Goal: Find specific page/section: Find specific page/section

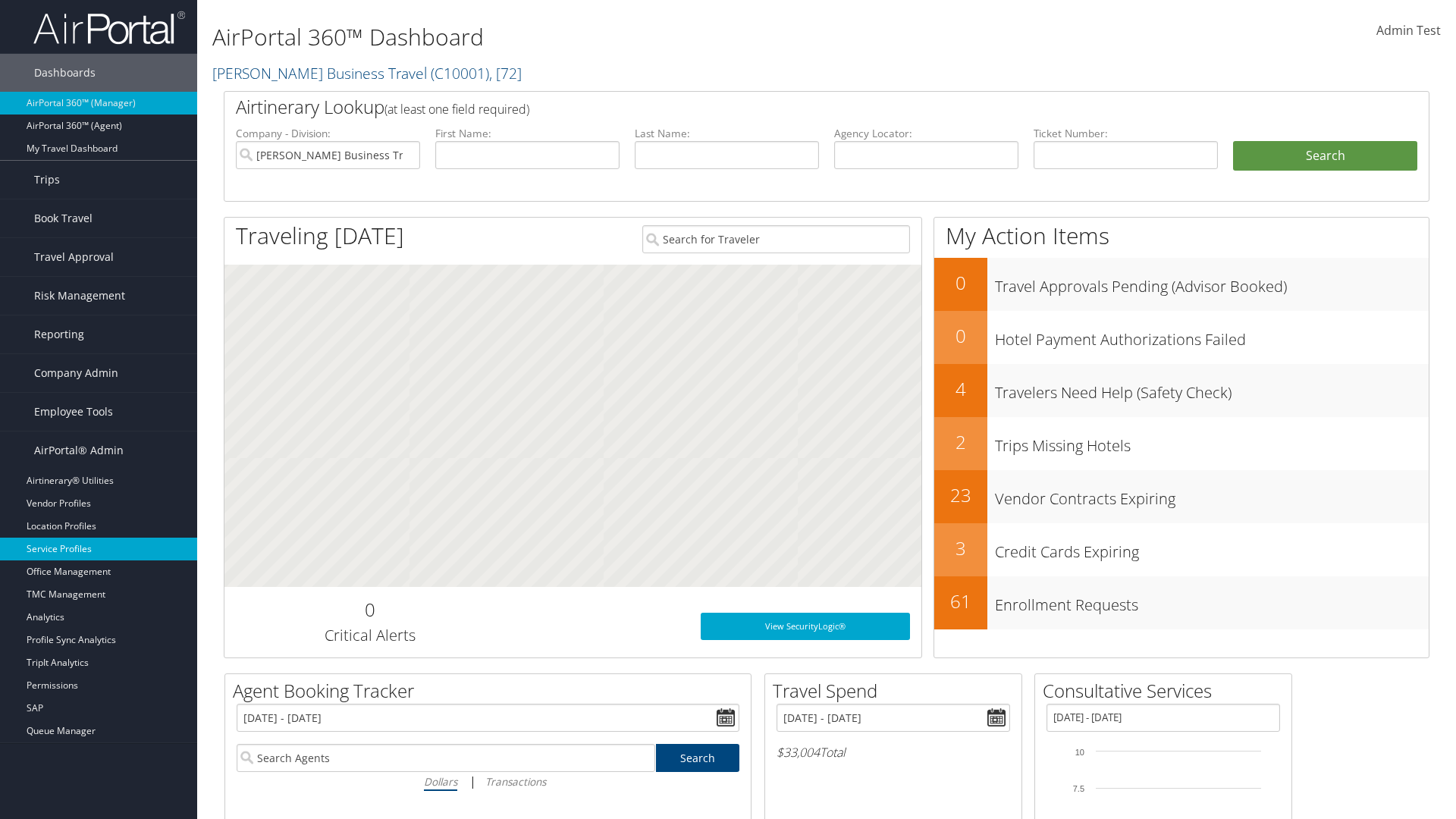
click at [98, 549] on link "Service Profiles" at bounding box center [98, 548] width 197 height 23
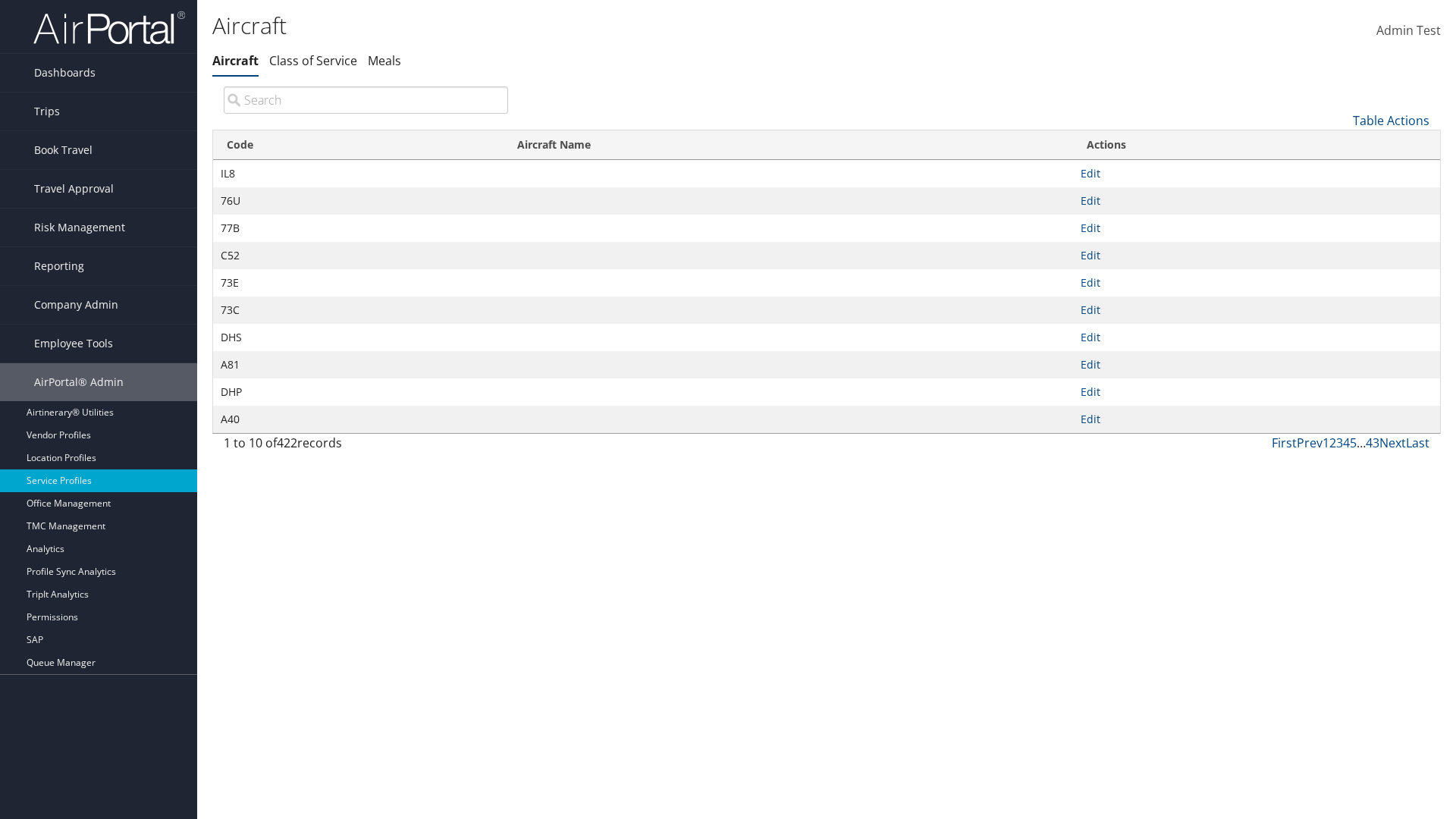
click at [358, 145] on th "Code" at bounding box center [358, 145] width 290 height 30
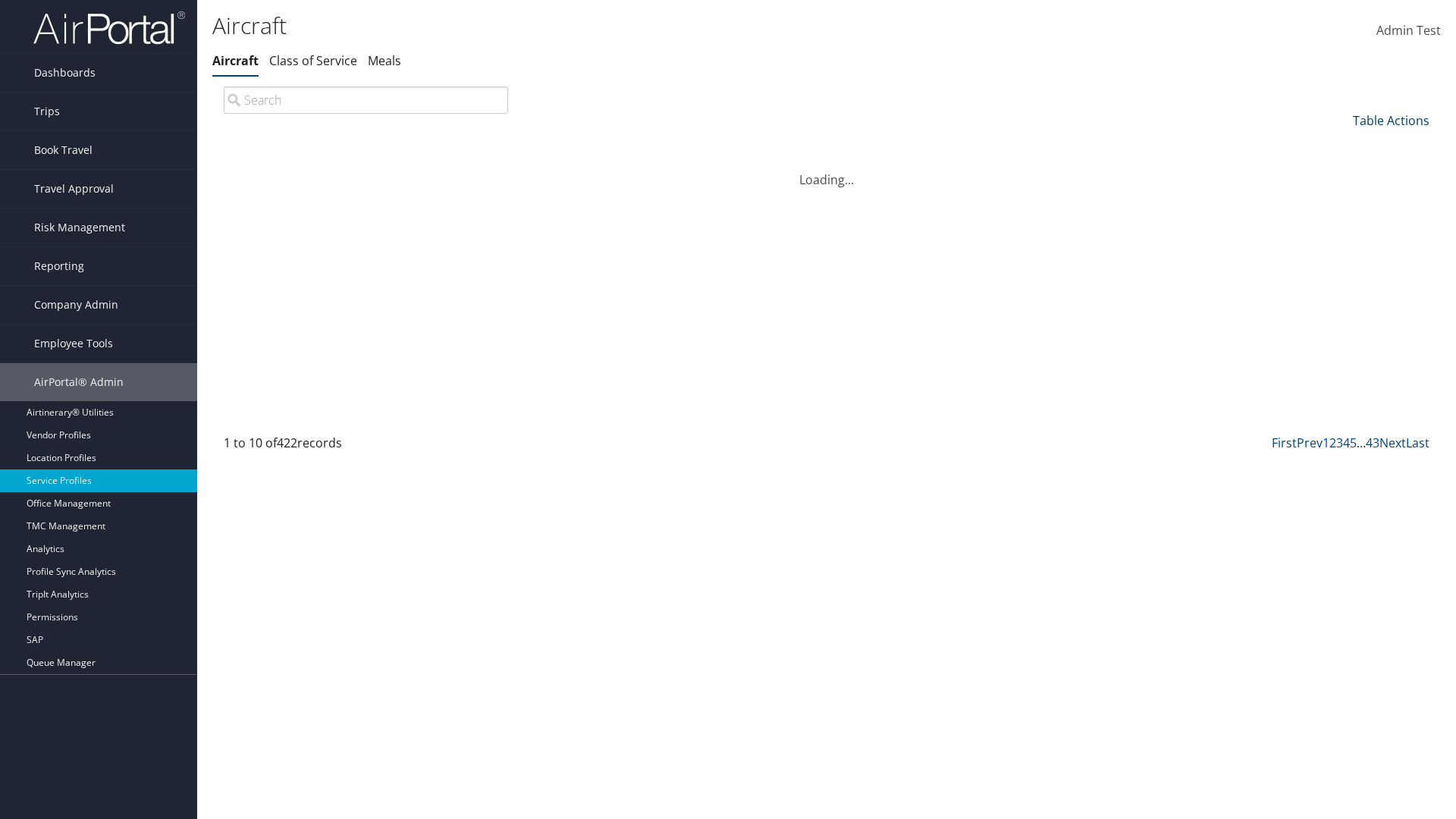
click at [358, 145] on th "Code" at bounding box center [358, 145] width 290 height 30
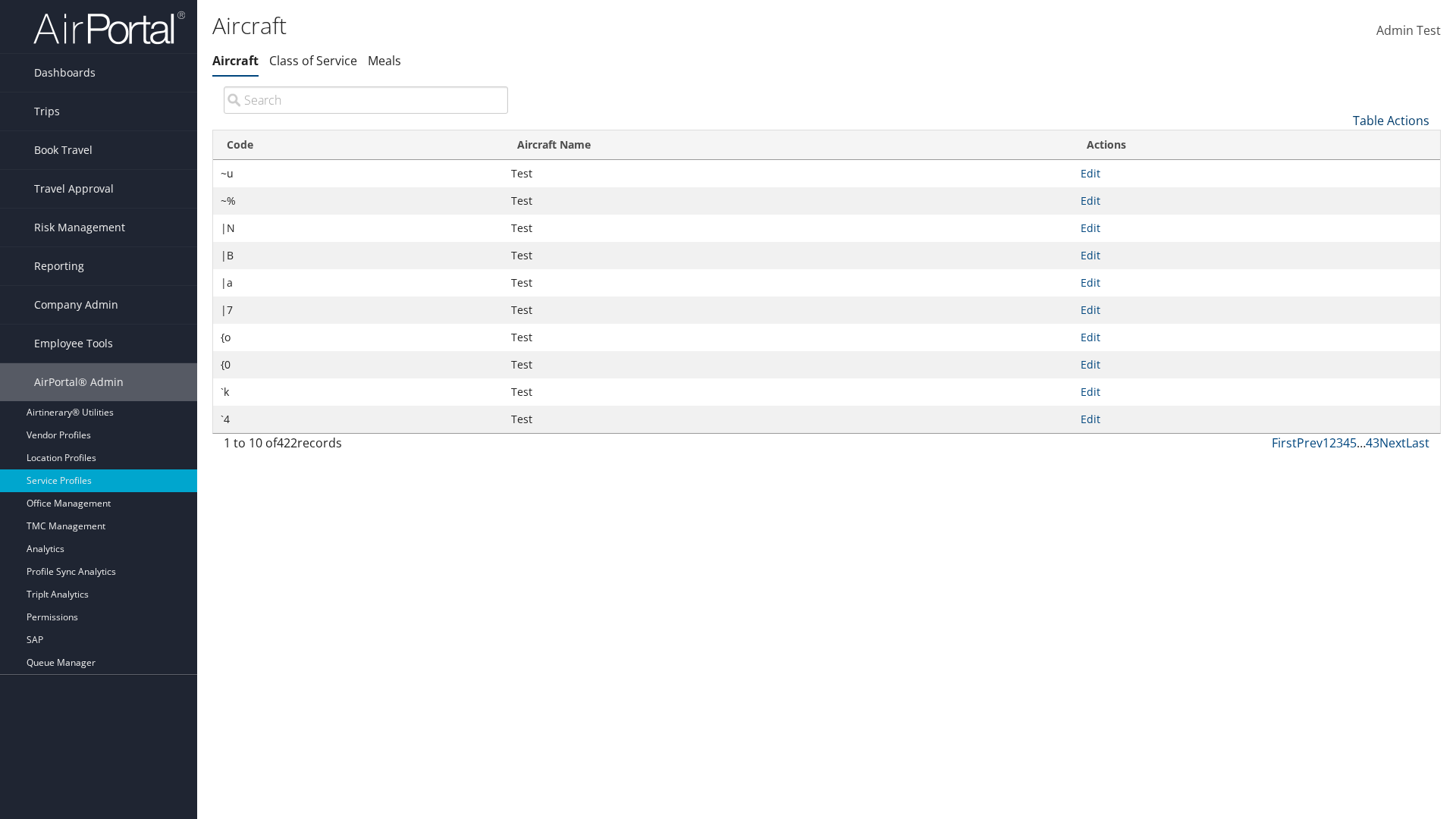
click at [1391, 120] on link "Table Actions" at bounding box center [1390, 120] width 77 height 17
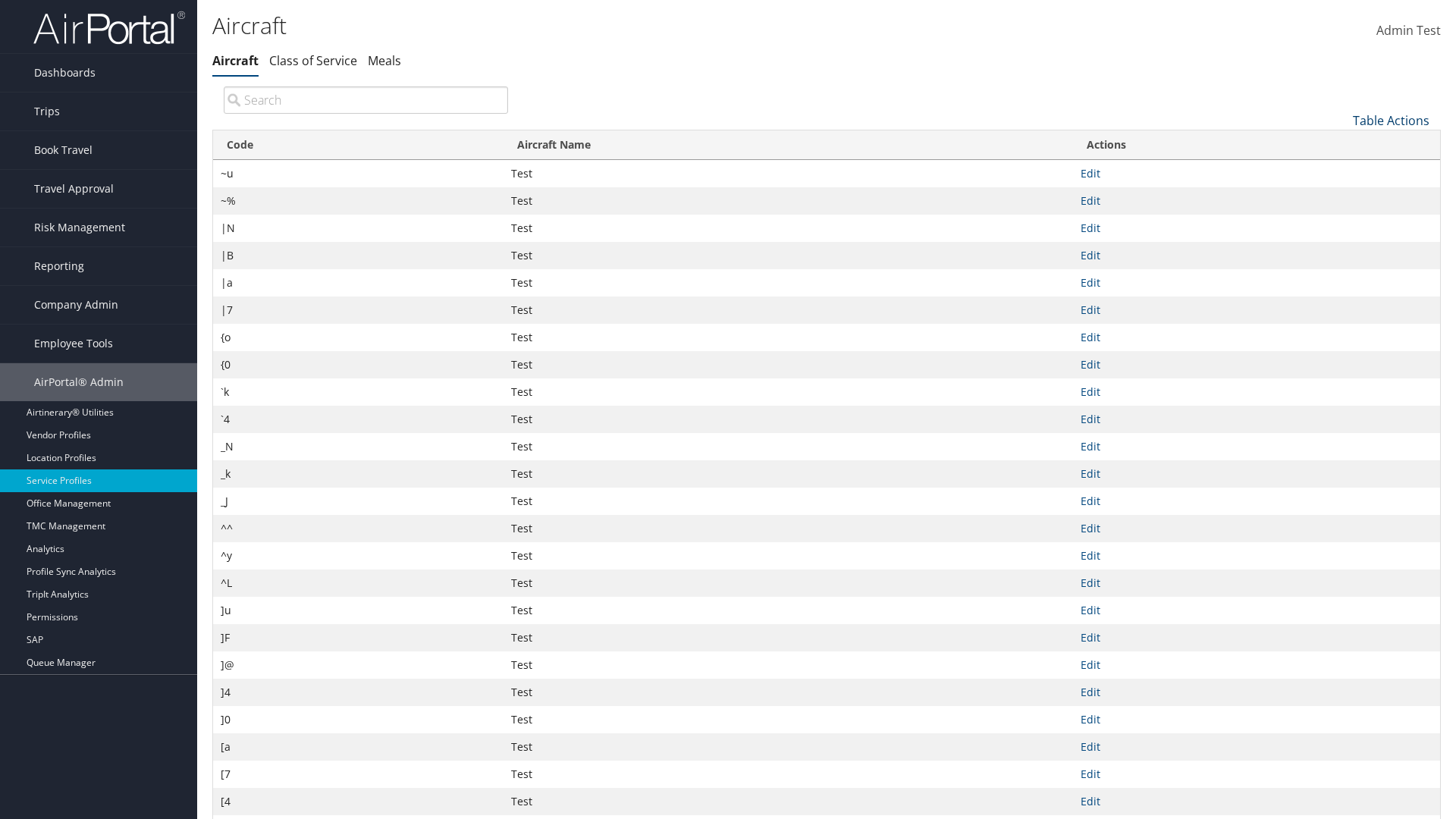
click at [1391, 120] on link "Table Actions" at bounding box center [1390, 120] width 77 height 17
click at [1340, 221] on link "Page Length" at bounding box center [1340, 221] width 199 height 26
